Goal: Task Accomplishment & Management: Manage account settings

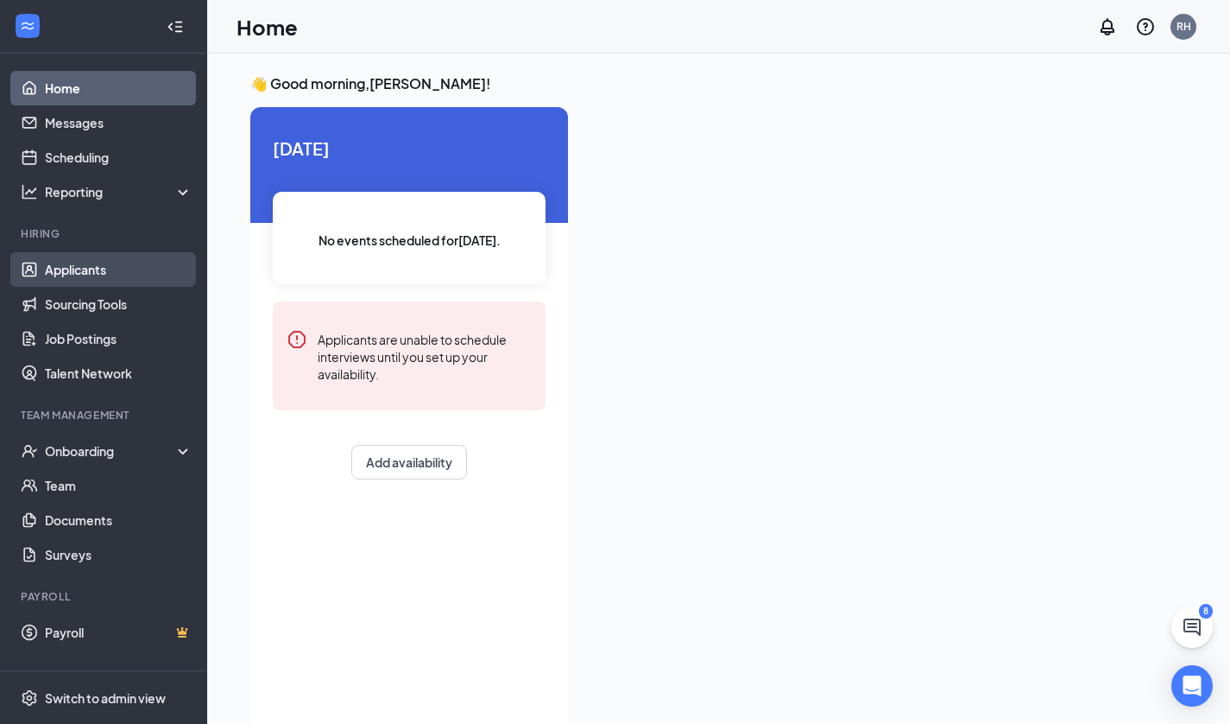
click at [143, 269] on link "Applicants" at bounding box center [119, 269] width 148 height 35
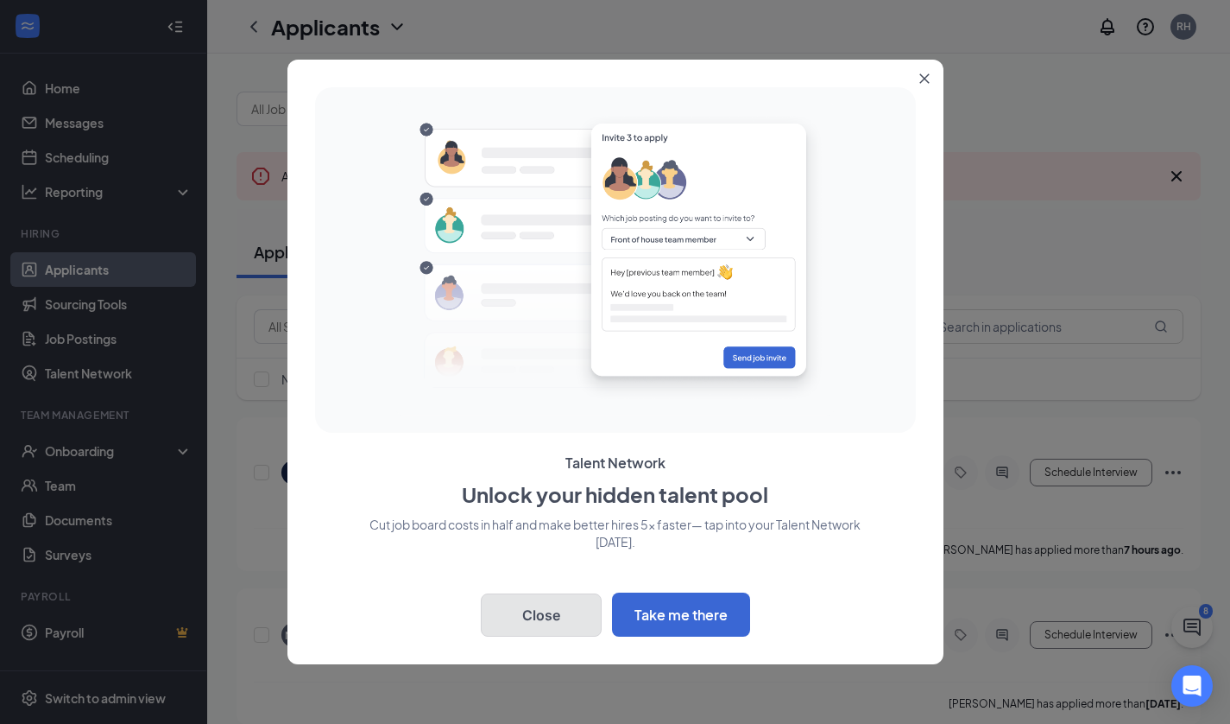
click at [514, 610] on button "Close" at bounding box center [541, 614] width 121 height 43
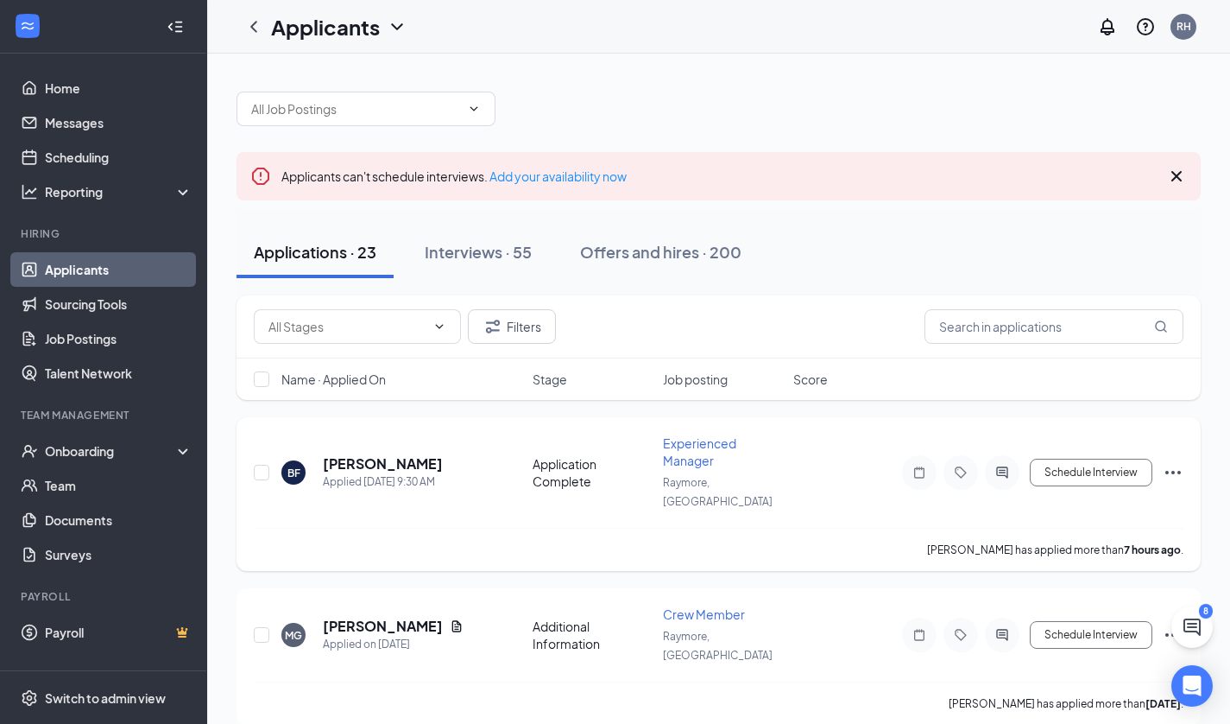
click at [1171, 462] on icon "Ellipses" at bounding box center [1173, 472] width 21 height 21
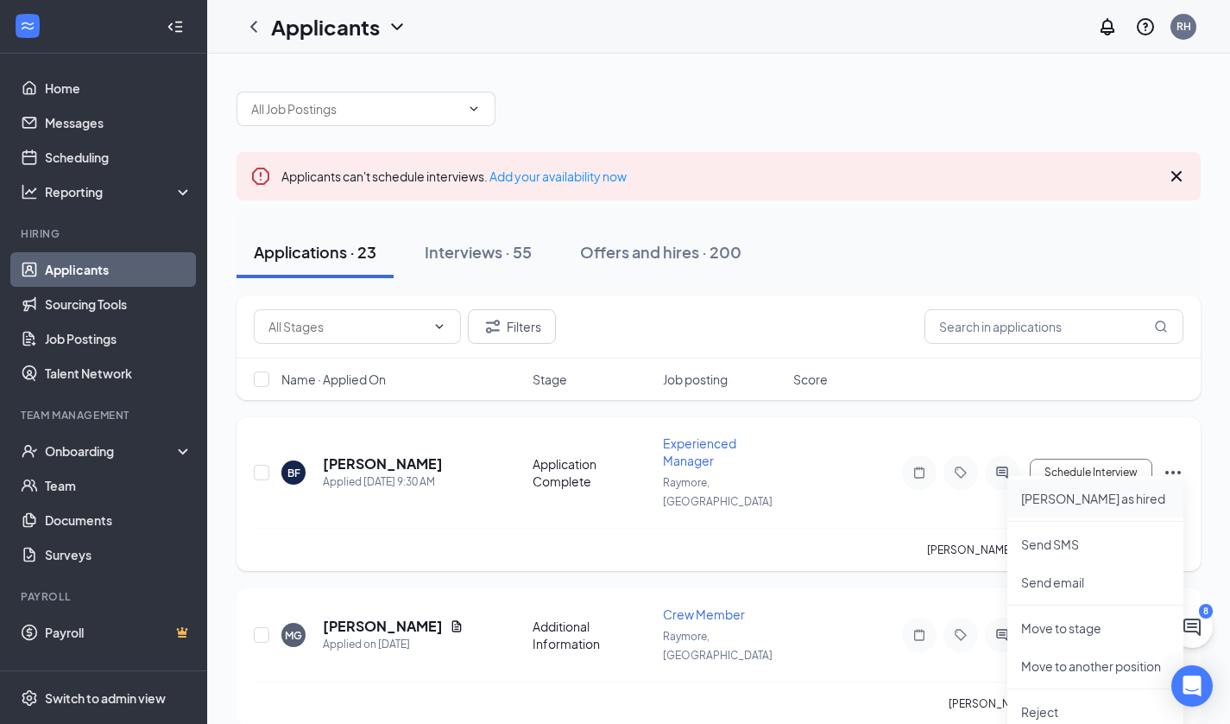
click at [1074, 494] on p "[PERSON_NAME] as hired" at bounding box center [1095, 498] width 149 height 17
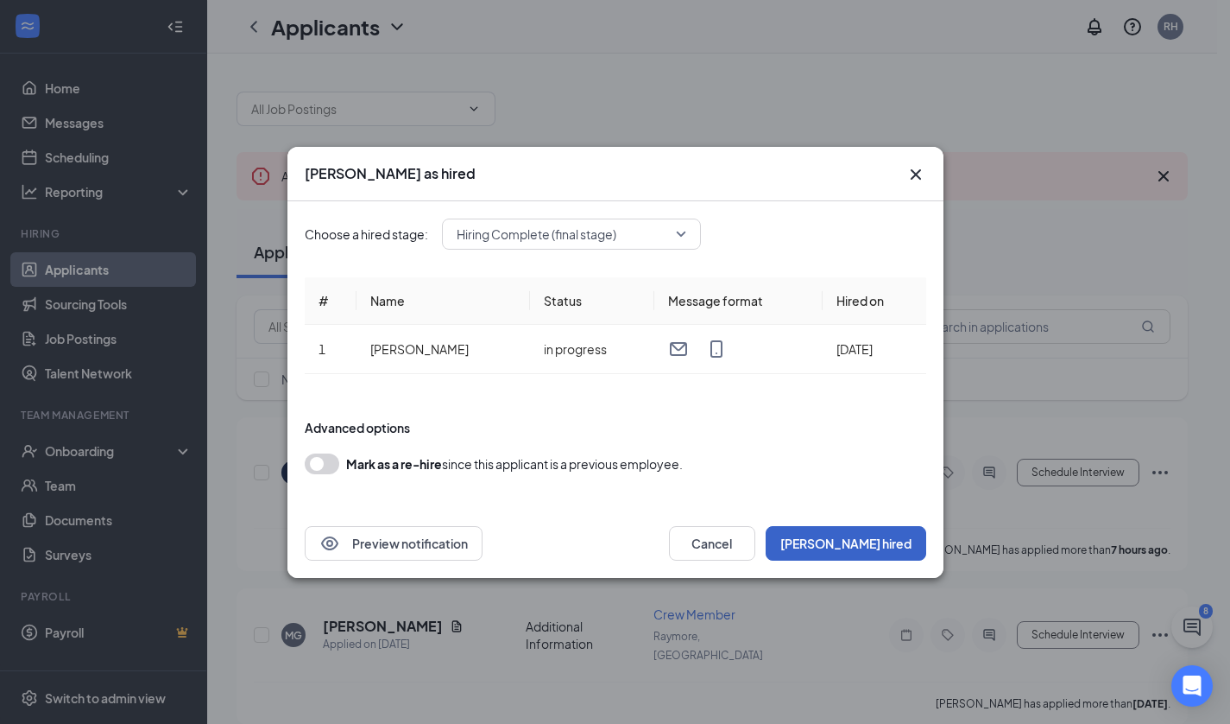
click at [882, 531] on button "[PERSON_NAME] hired" at bounding box center [846, 543] width 161 height 35
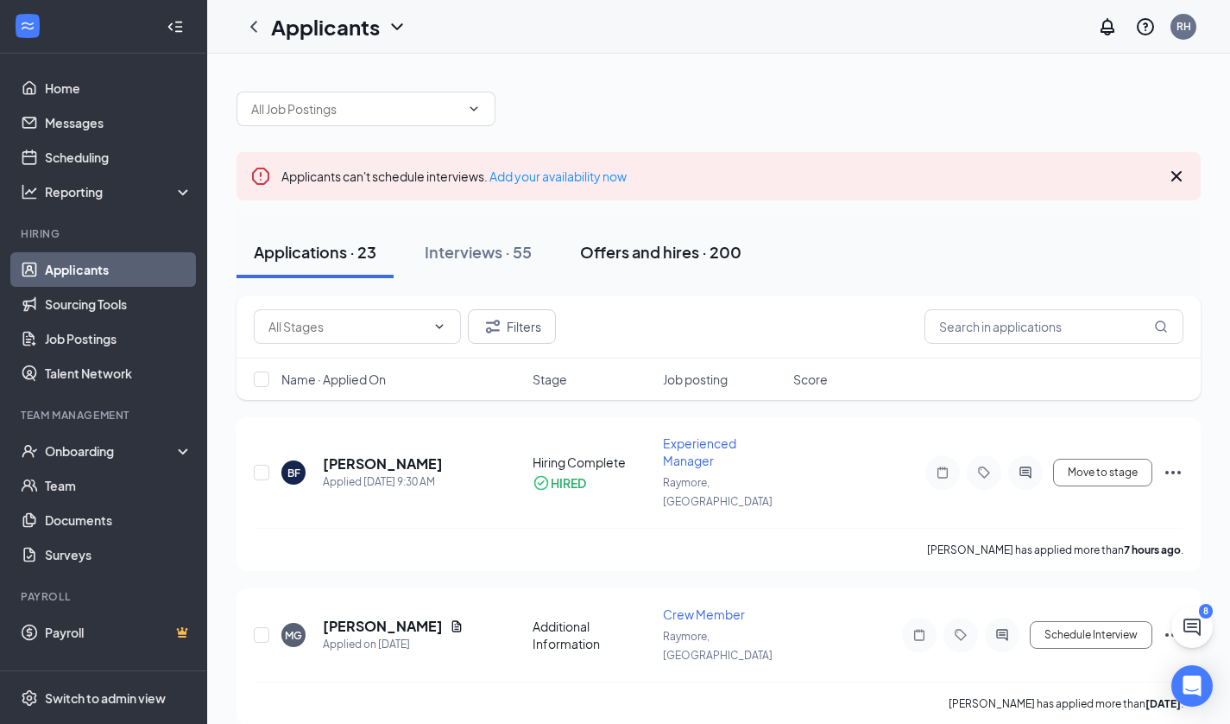
click at [662, 234] on button "Offers and hires · 200" at bounding box center [661, 252] width 196 height 52
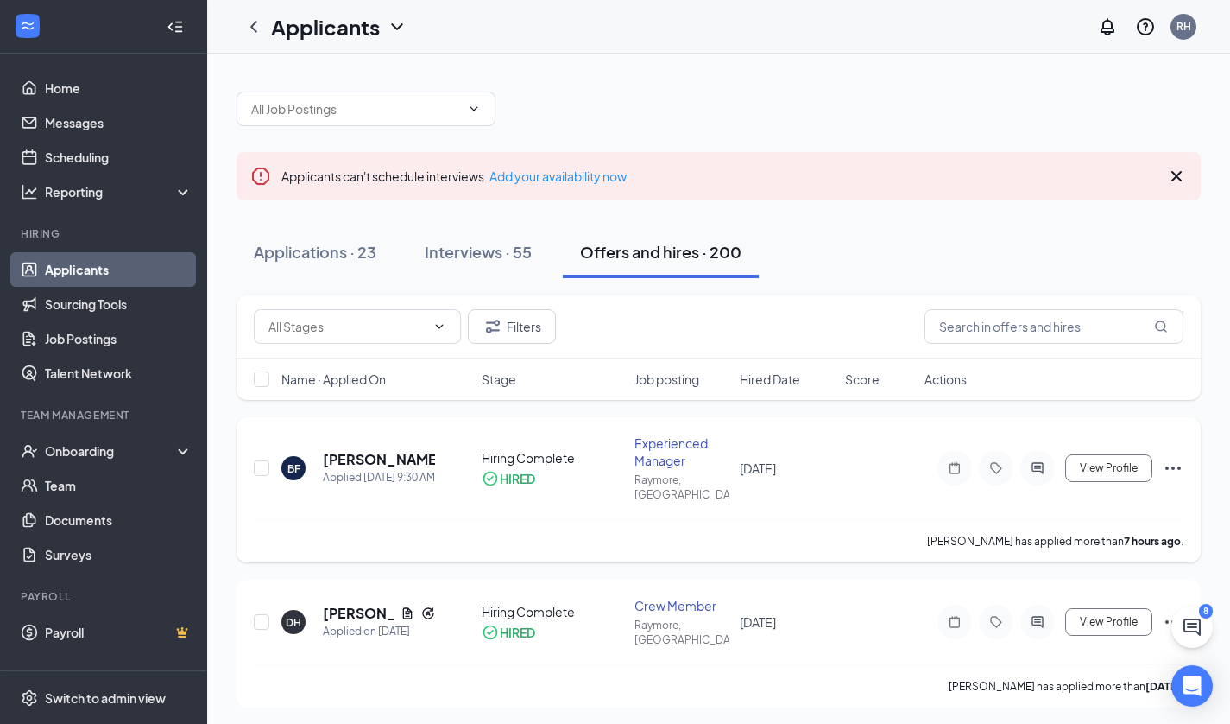
click at [1173, 468] on icon "Ellipses" at bounding box center [1173, 468] width 21 height 21
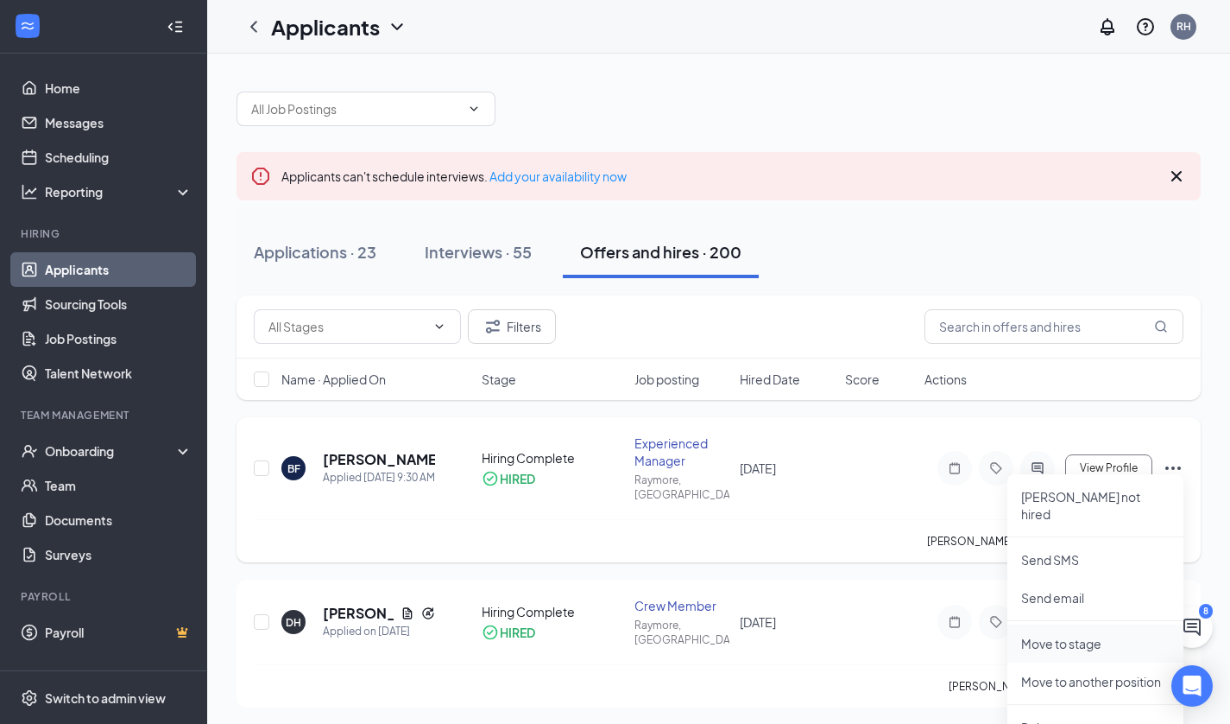
click at [1091, 635] on p "Move to stage" at bounding box center [1095, 643] width 149 height 17
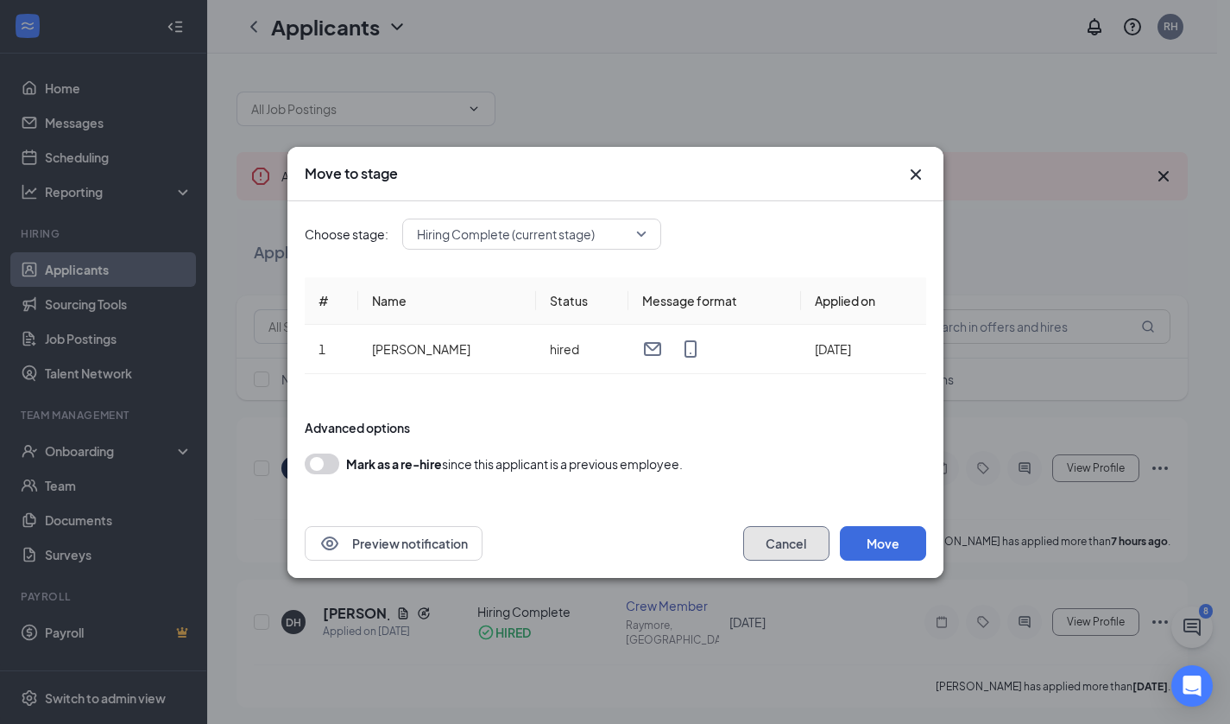
click at [795, 543] on button "Cancel" at bounding box center [786, 543] width 86 height 35
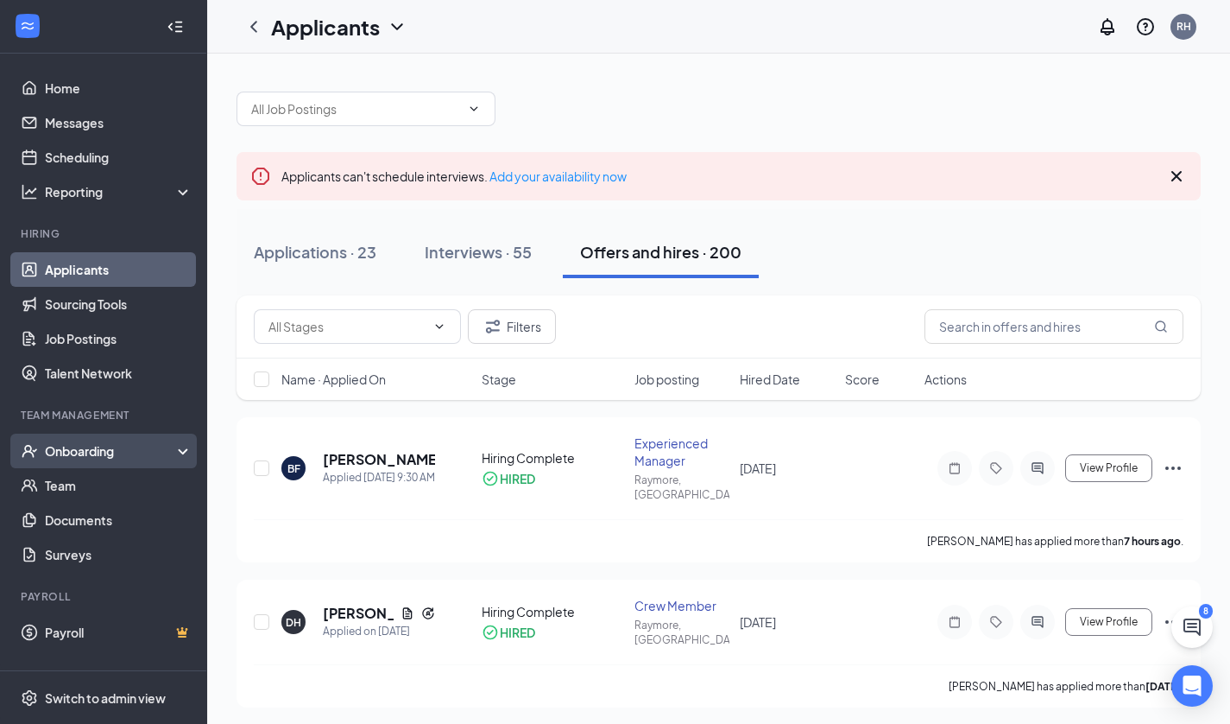
click at [152, 439] on div "Onboarding" at bounding box center [103, 450] width 207 height 35
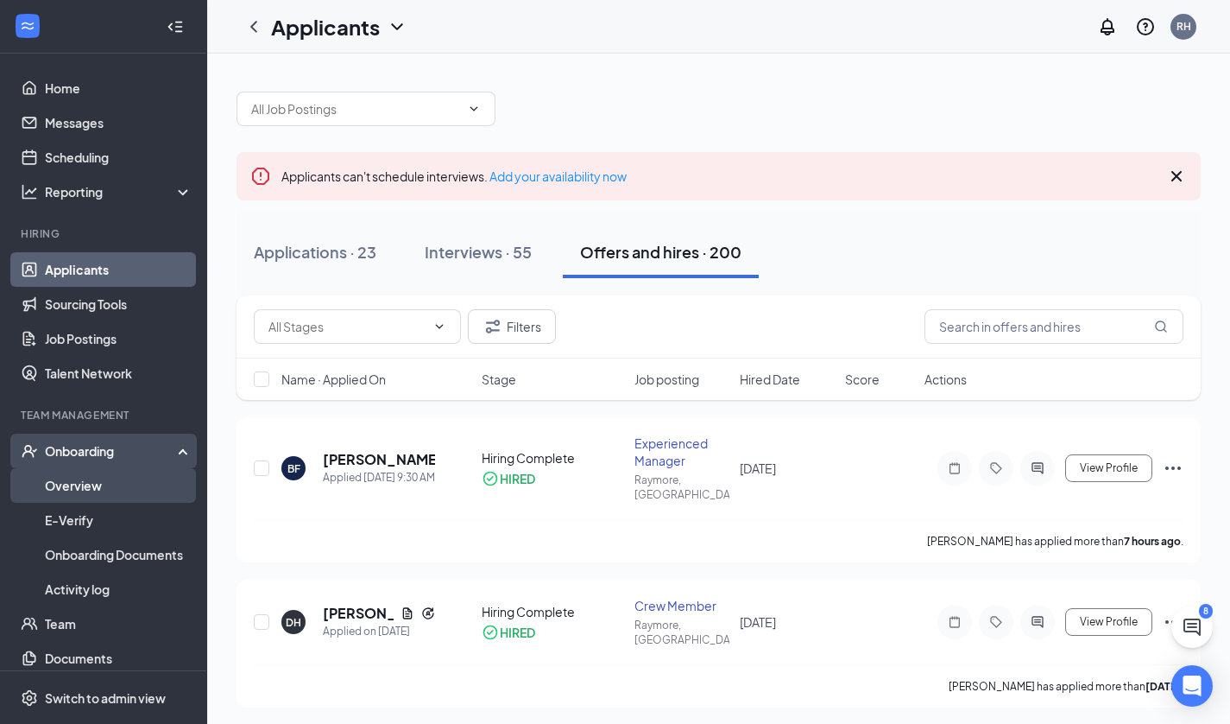
click at [146, 482] on link "Overview" at bounding box center [119, 485] width 148 height 35
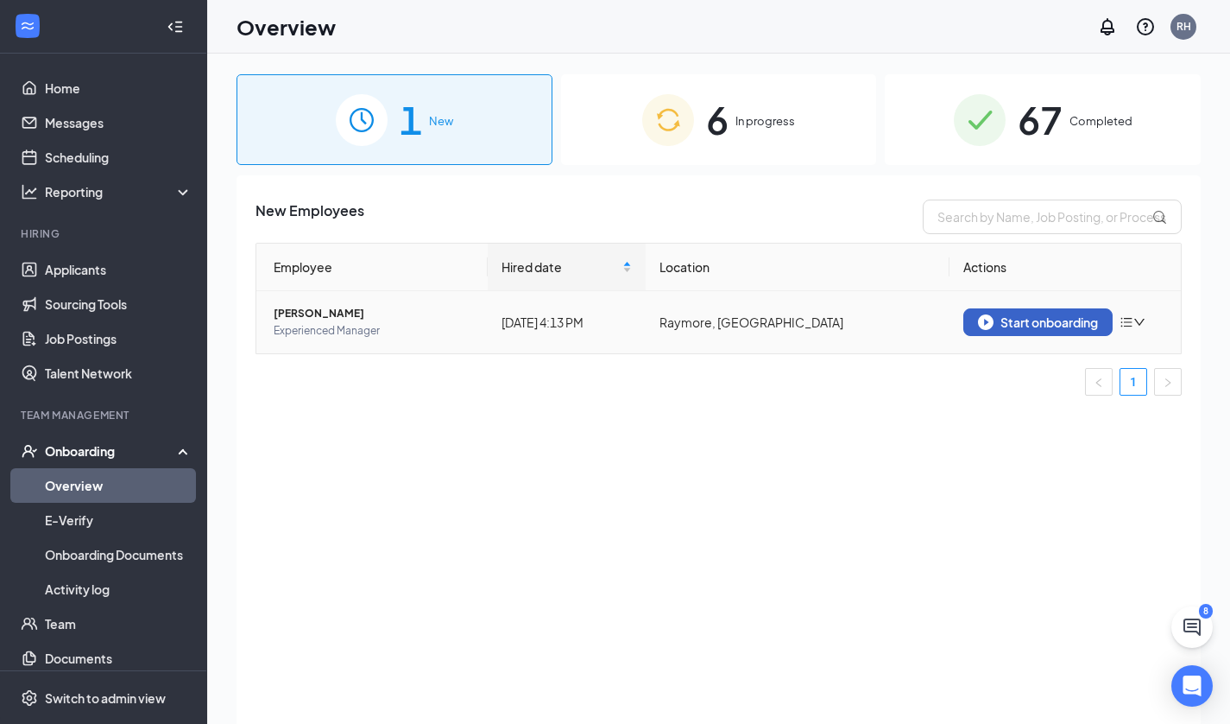
click at [1044, 319] on div "Start onboarding" at bounding box center [1038, 322] width 120 height 16
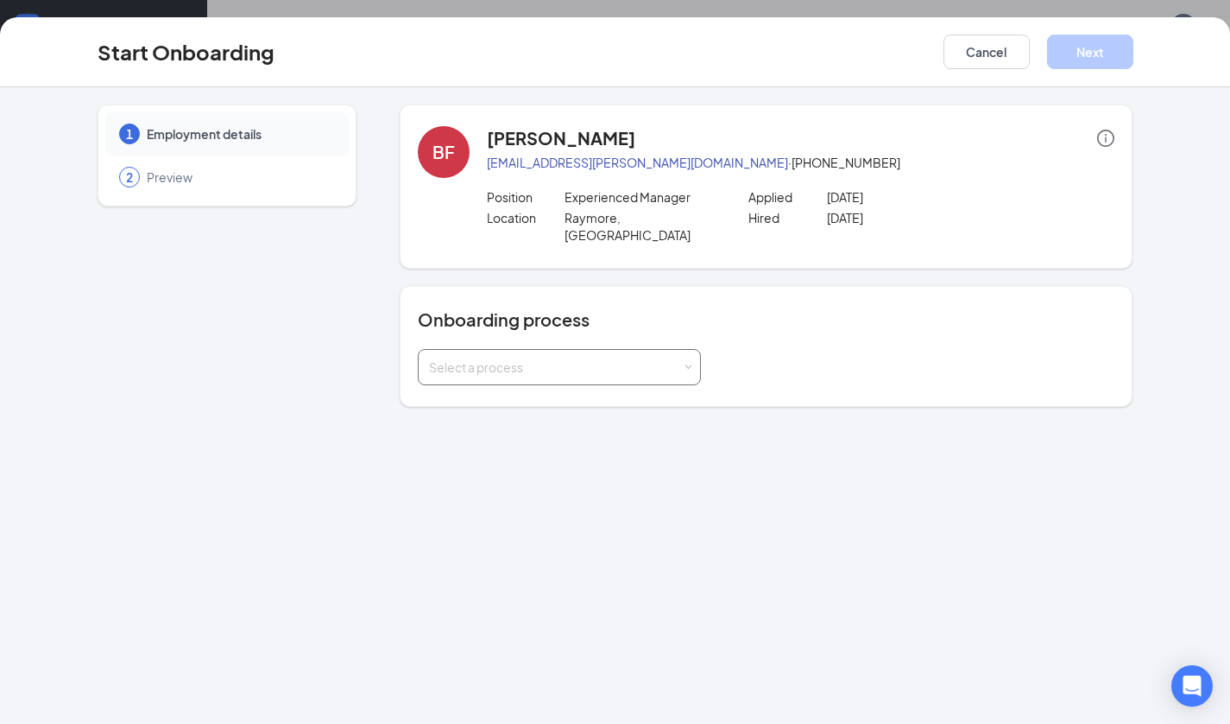
click at [644, 358] on div "Select a process" at bounding box center [555, 366] width 253 height 17
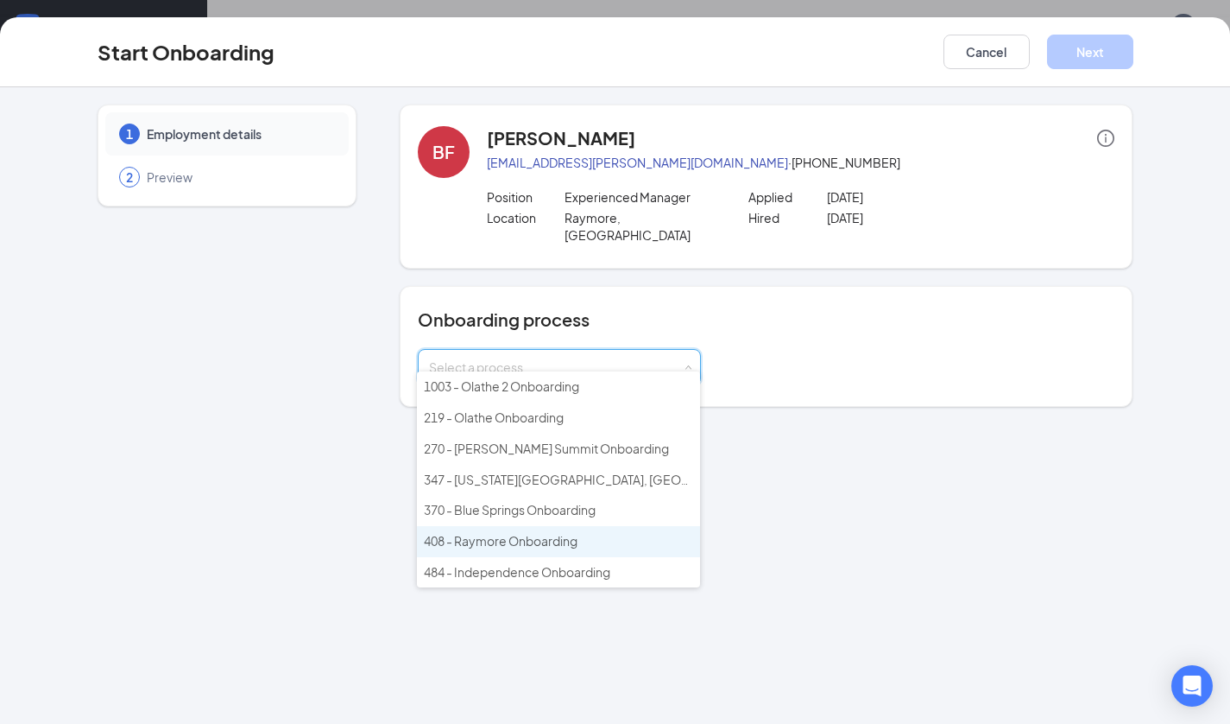
click at [584, 536] on li "408 - Raymore Onboarding" at bounding box center [558, 541] width 283 height 31
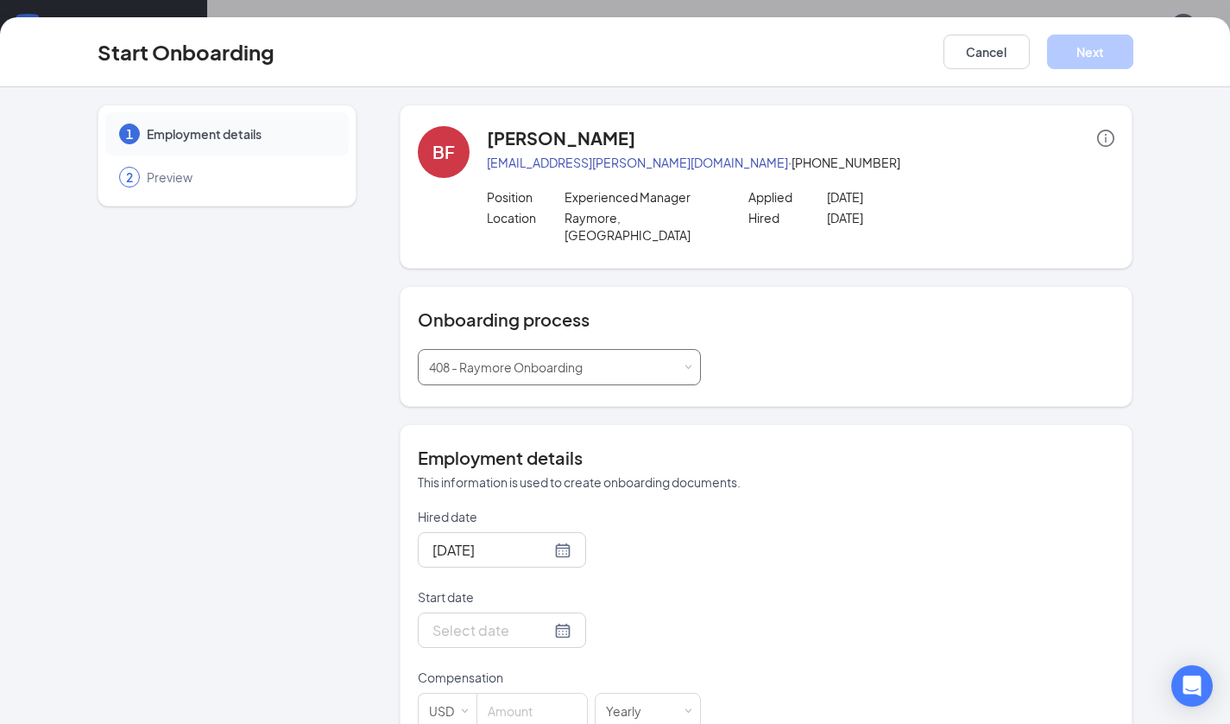
scroll to position [27, 0]
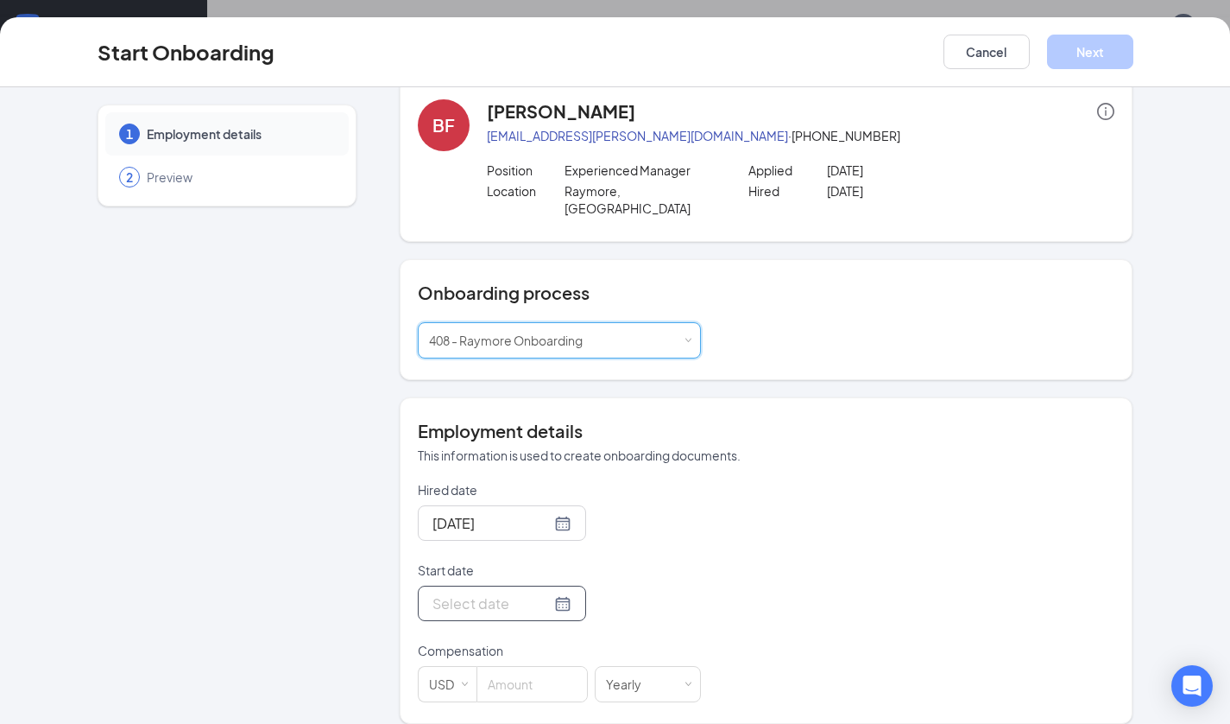
click at [491, 592] on input "Start date" at bounding box center [492, 603] width 118 height 22
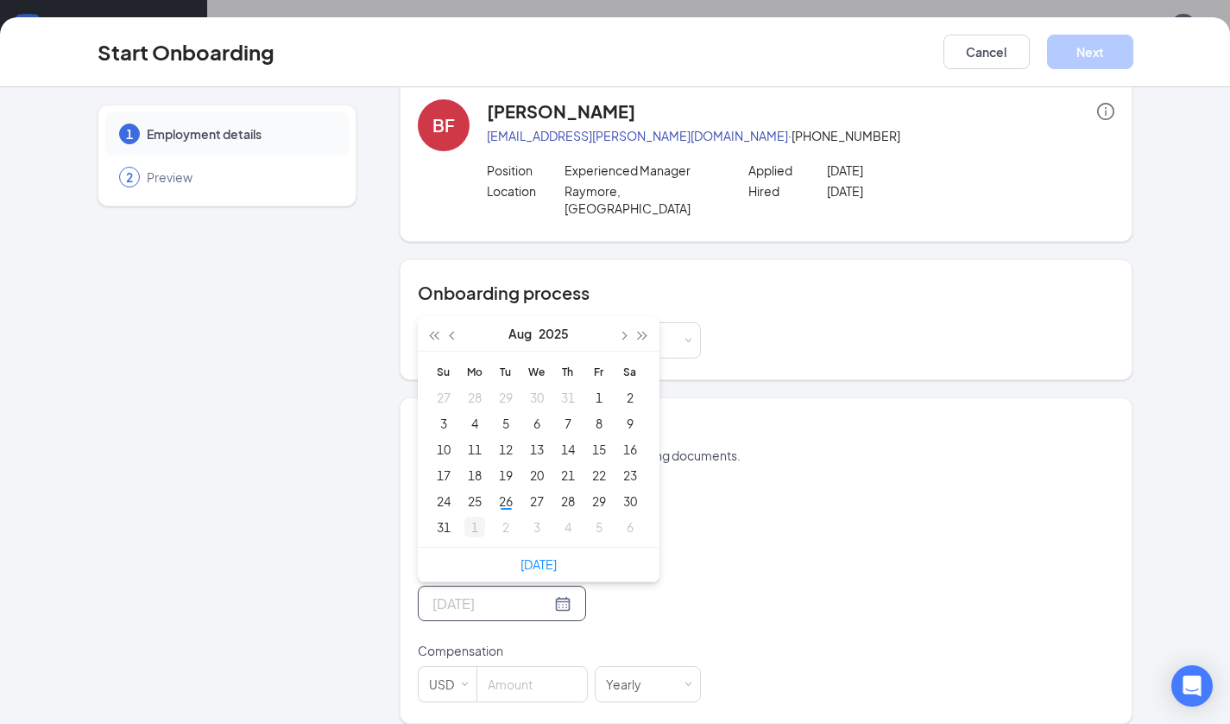
type input "[DATE]"
click at [468, 516] on div "1" at bounding box center [475, 526] width 21 height 21
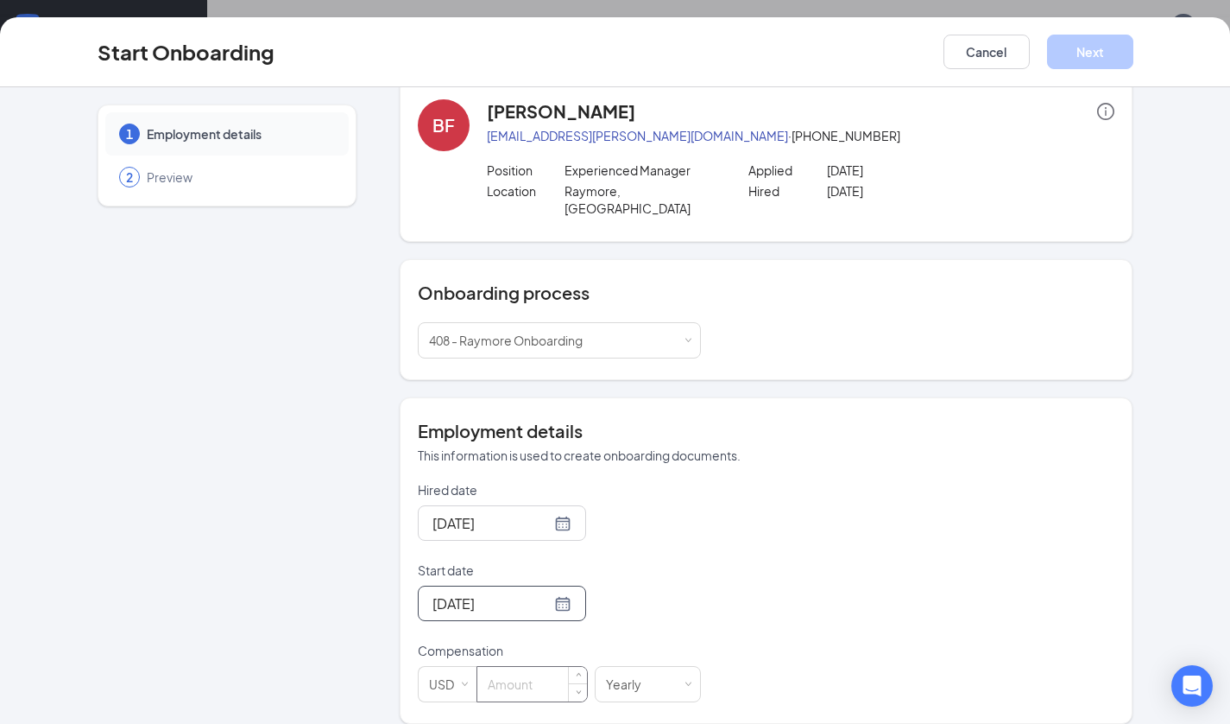
click at [536, 667] on input at bounding box center [532, 684] width 110 height 35
type input "53000"
click at [783, 616] on div "Hired date [DATE] Start date [DATE] [DATE] Su Mo Tu We Th Fr Sa 31 1 2 3 4 5 6 …" at bounding box center [767, 591] width 698 height 221
click at [1092, 44] on button "Next" at bounding box center [1090, 52] width 86 height 35
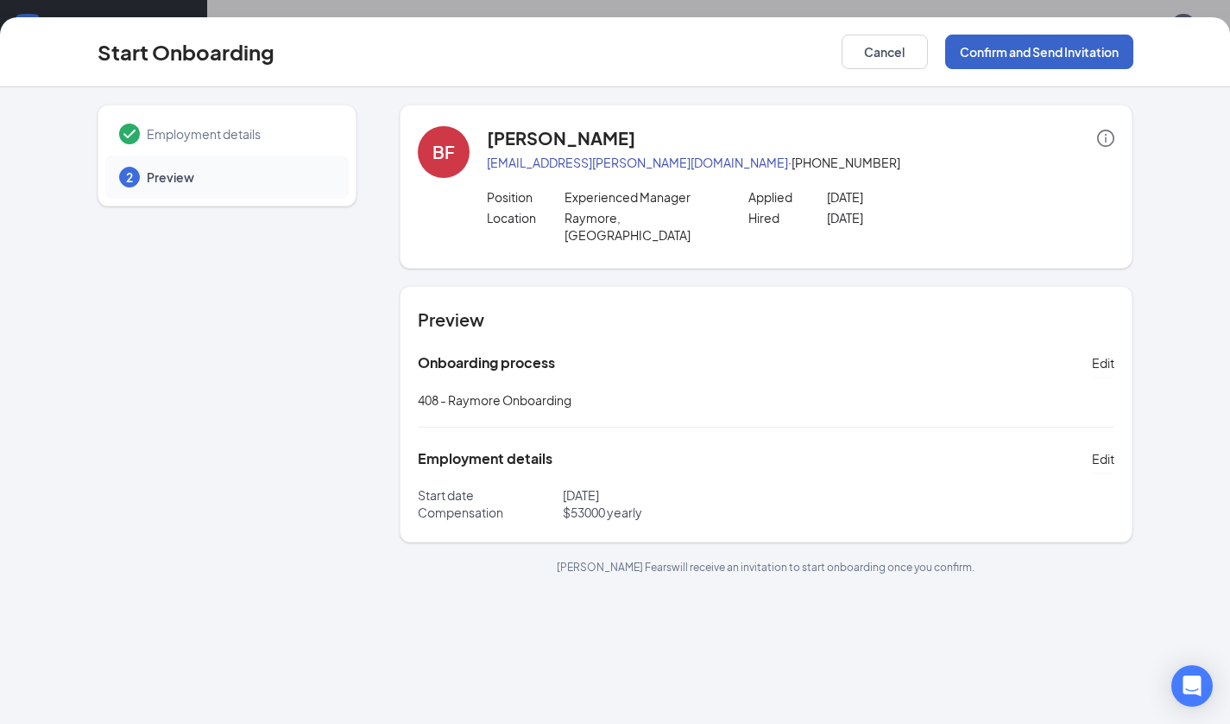
click at [999, 55] on button "Confirm and Send Invitation" at bounding box center [1039, 52] width 188 height 35
